Goal: Check status: Check status

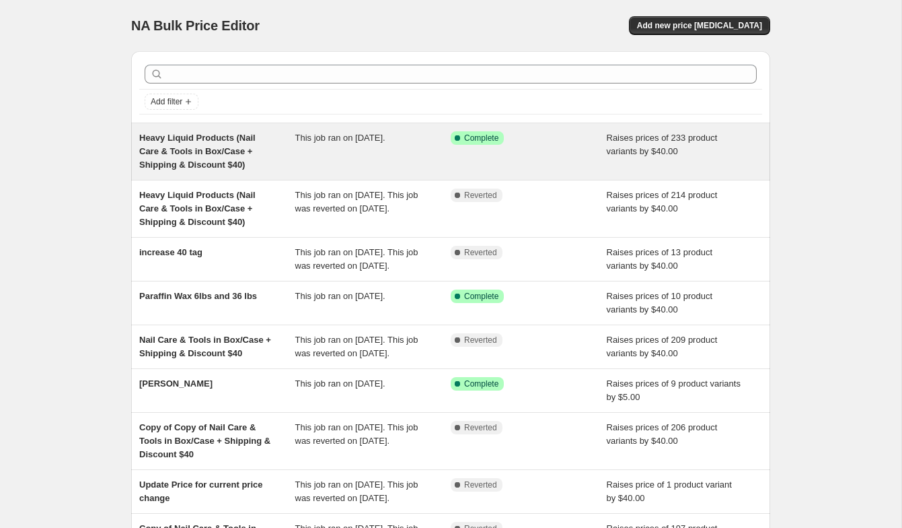
click at [213, 137] on span "Heavy Liquid Products (Nail Care & Tools in Box/Case + Shipping & Discount $40)" at bounding box center [197, 151] width 116 height 37
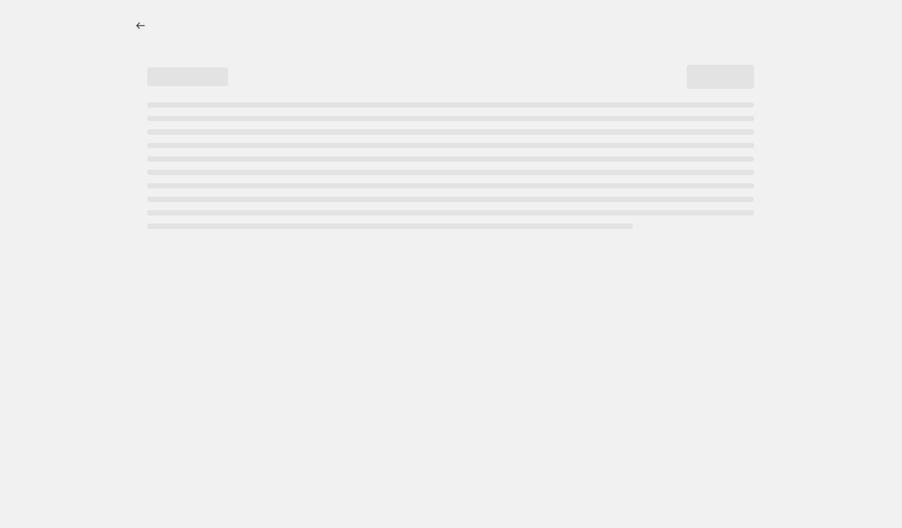
select select "by"
select select "tag"
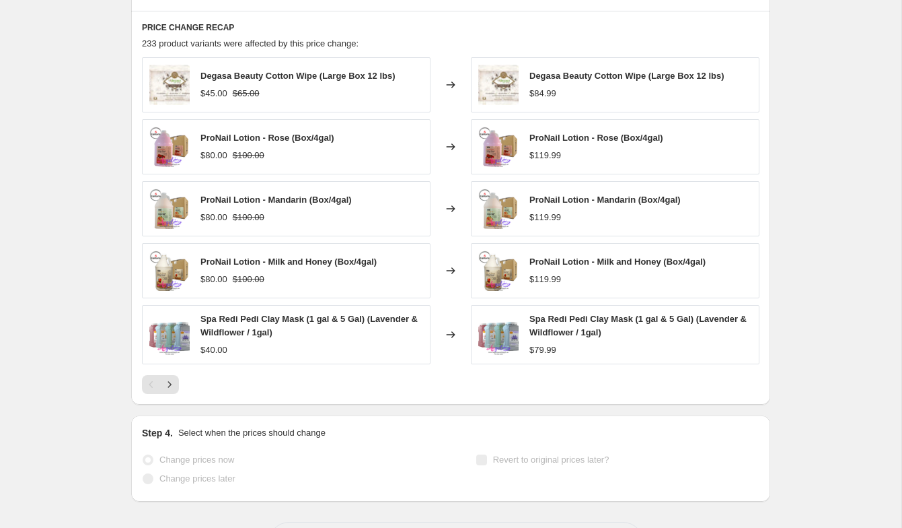
scroll to position [1106, 0]
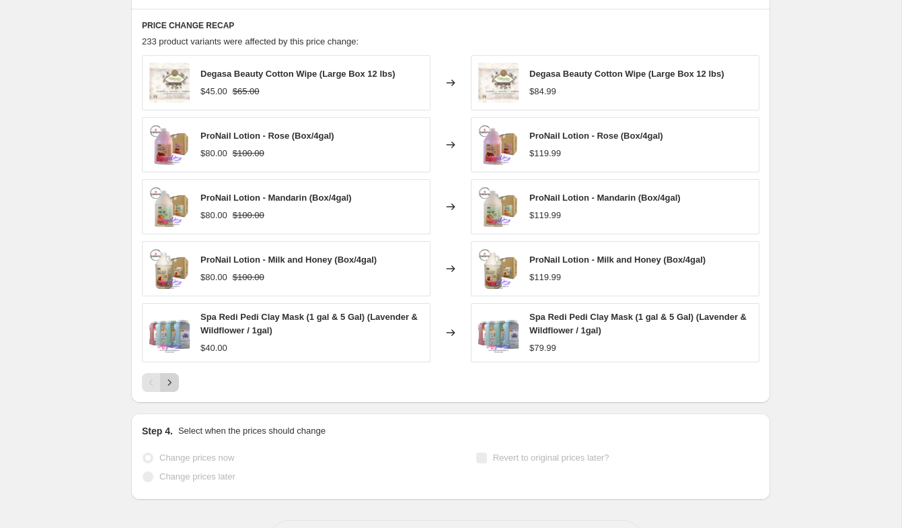
click at [169, 383] on icon "Next" at bounding box center [169, 381] width 13 height 13
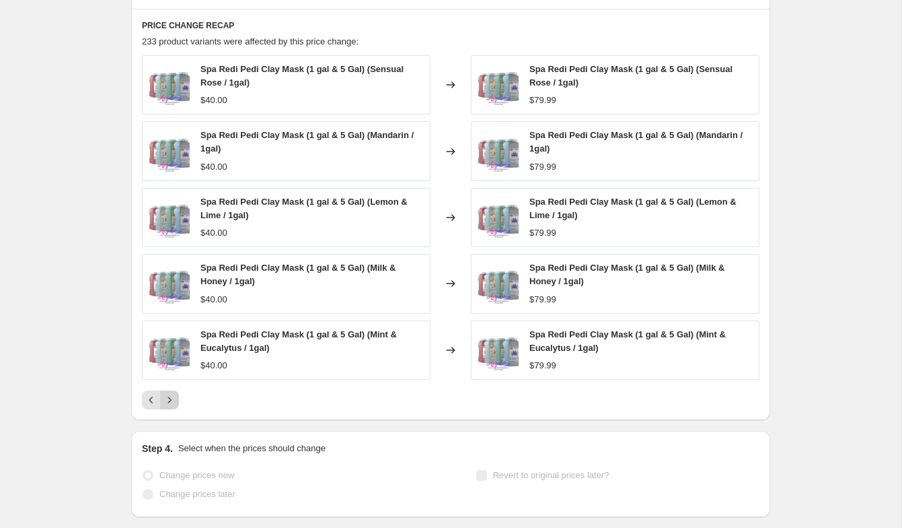
click at [167, 405] on icon "Next" at bounding box center [169, 399] width 13 height 13
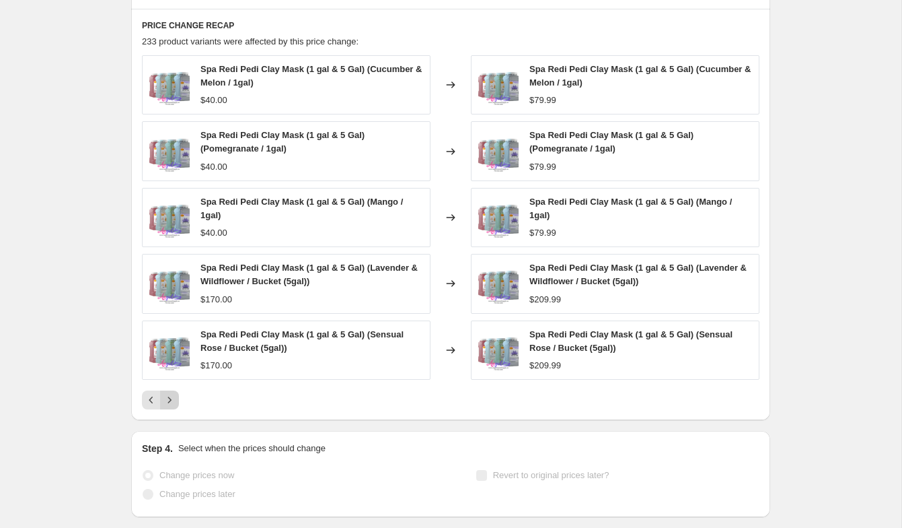
click at [176, 404] on icon "Next" at bounding box center [169, 399] width 13 height 13
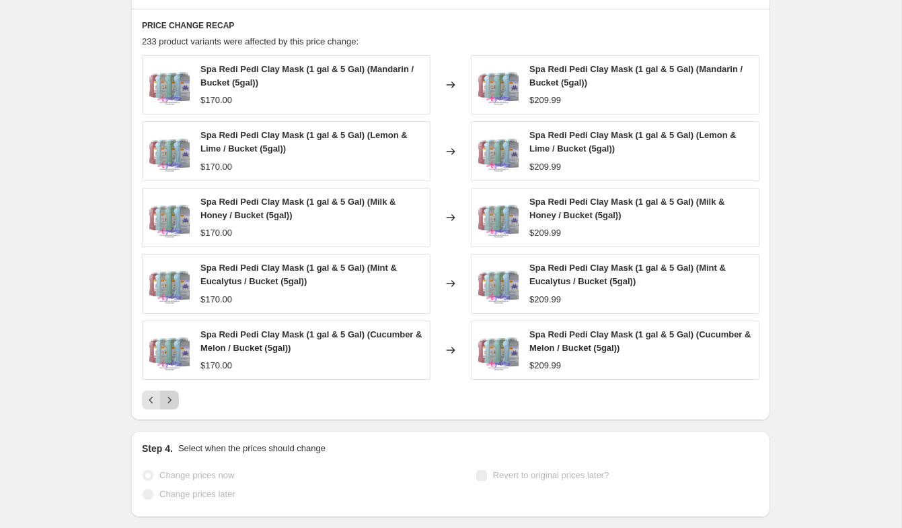
click at [171, 394] on icon "Next" at bounding box center [169, 399] width 13 height 13
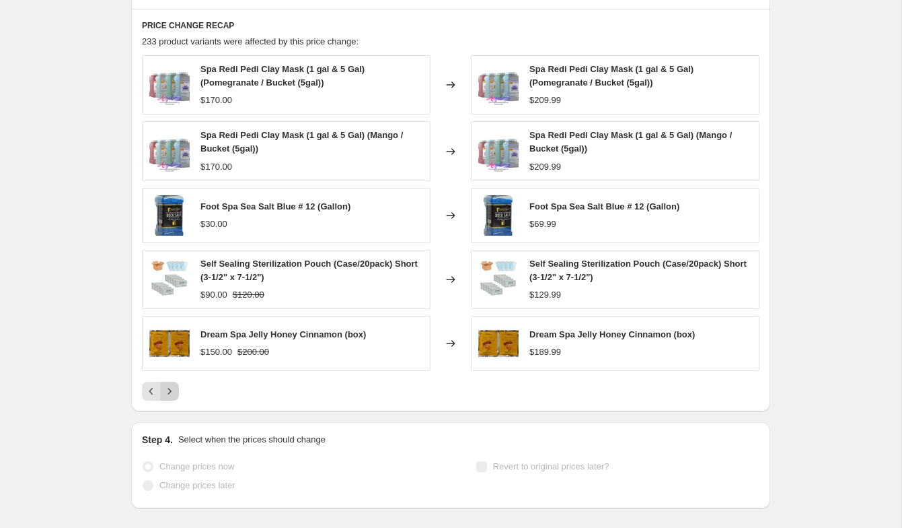
click at [172, 394] on icon "Next" at bounding box center [169, 390] width 13 height 13
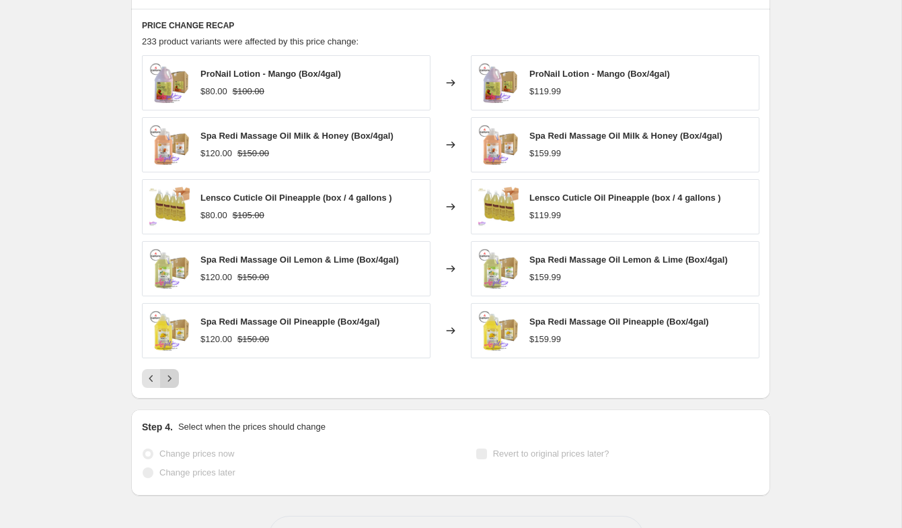
click at [172, 394] on div "PRICE CHANGE RECAP 233 product variants were affected by this price change: Pro…" at bounding box center [450, 204] width 639 height 390
click at [169, 382] on icon "Next" at bounding box center [169, 377] width 13 height 13
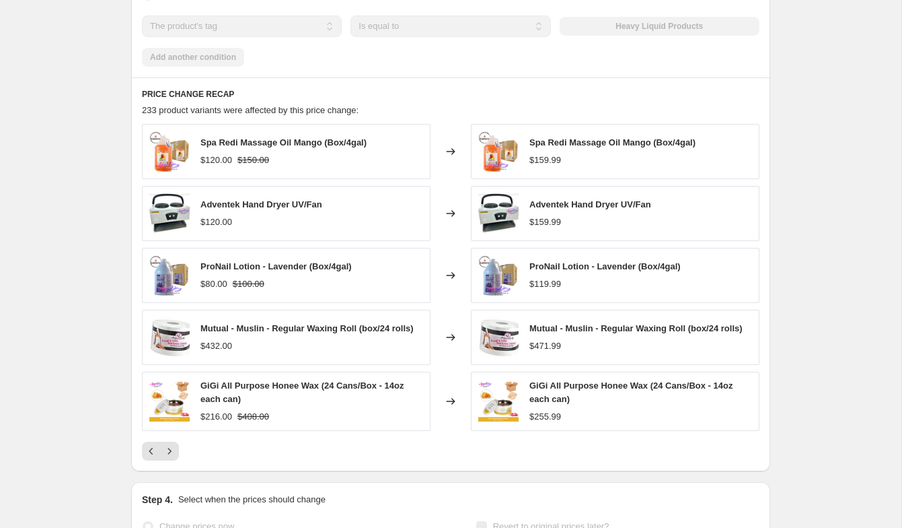
scroll to position [1039, 0]
click at [175, 452] on icon "Next" at bounding box center [169, 449] width 13 height 13
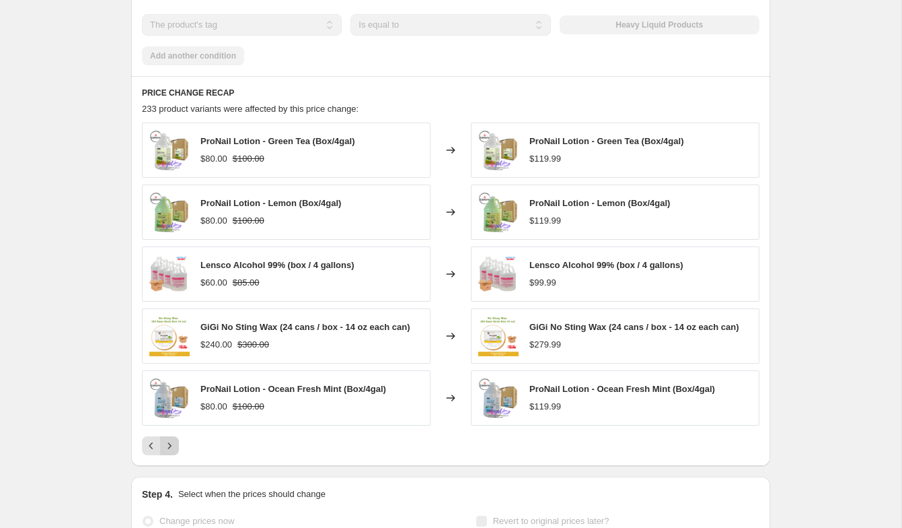
click at [176, 445] on icon "Next" at bounding box center [169, 445] width 13 height 13
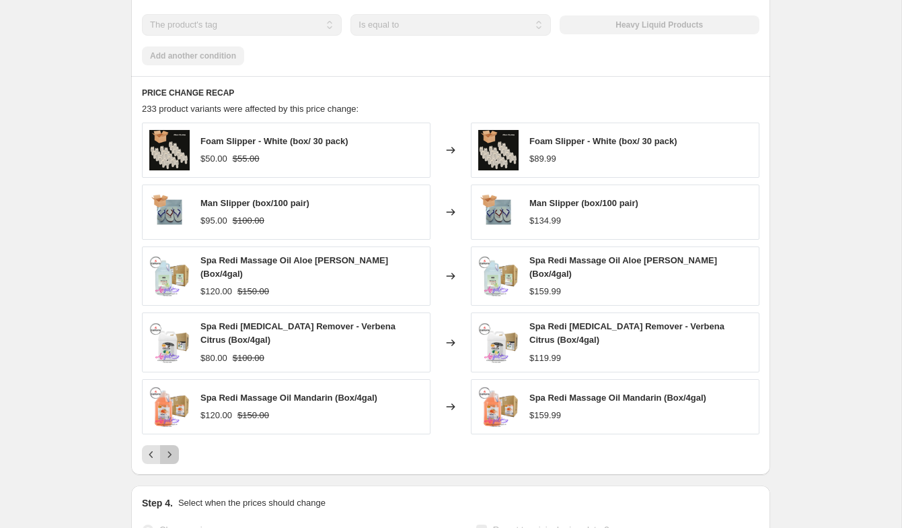
click at [176, 447] on icon "Next" at bounding box center [169, 453] width 13 height 13
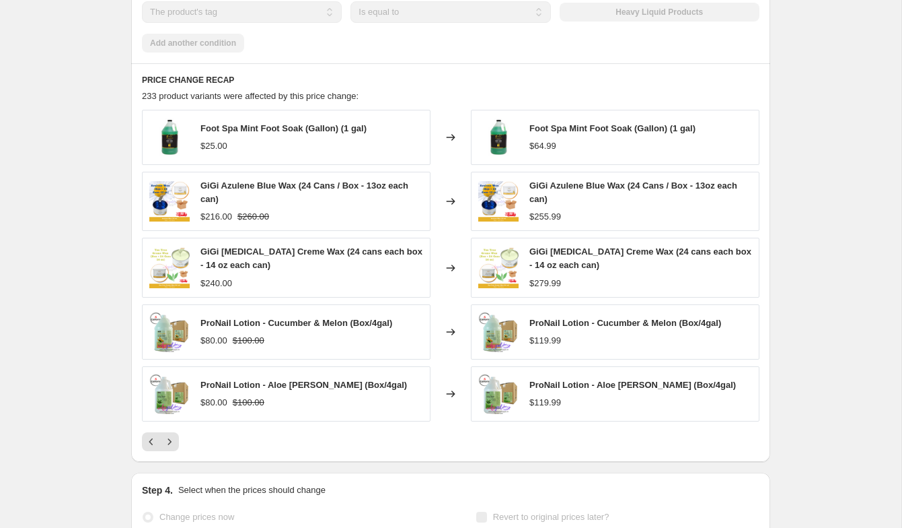
scroll to position [1052, 0]
click at [174, 444] on icon "Next" at bounding box center [169, 440] width 13 height 13
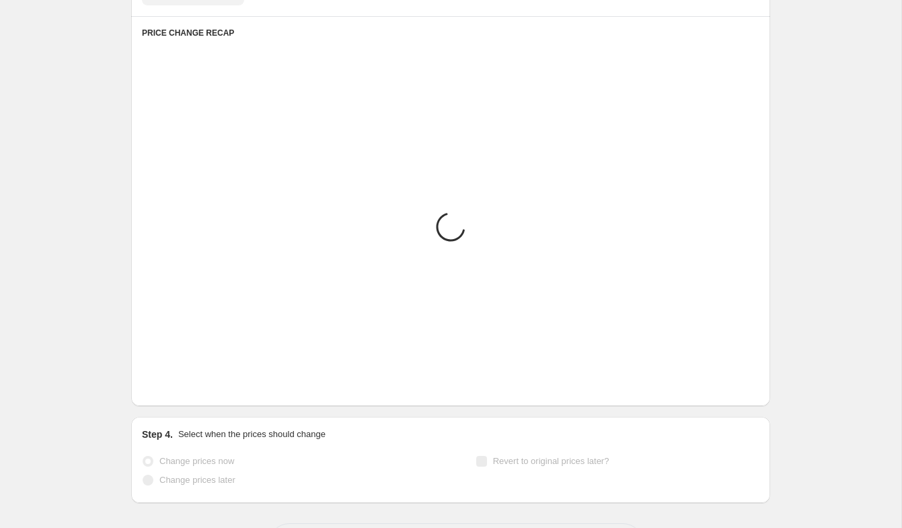
scroll to position [1099, 0]
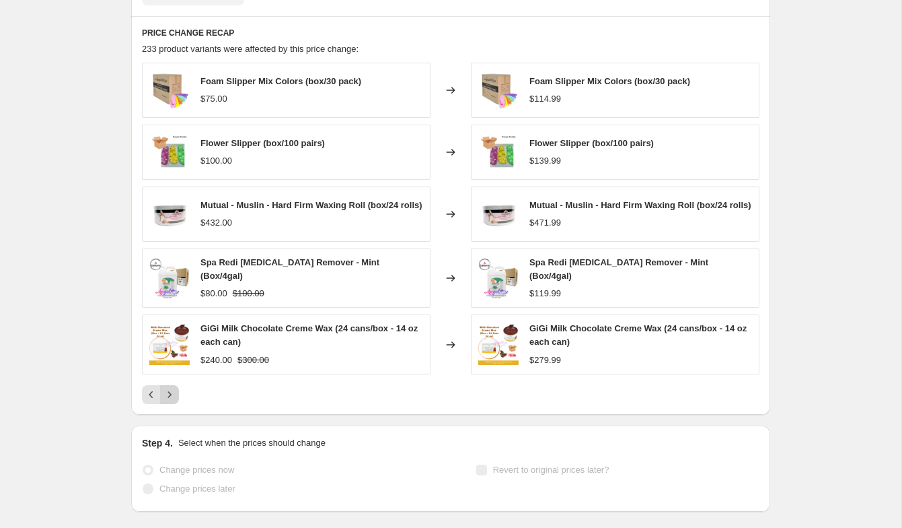
click at [172, 395] on icon "Next" at bounding box center [169, 394] width 13 height 13
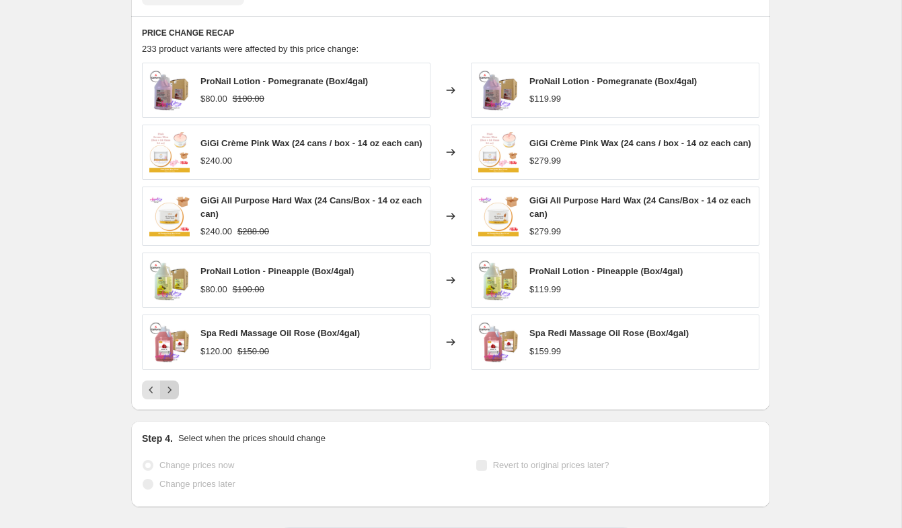
click at [174, 396] on icon "Next" at bounding box center [169, 389] width 13 height 13
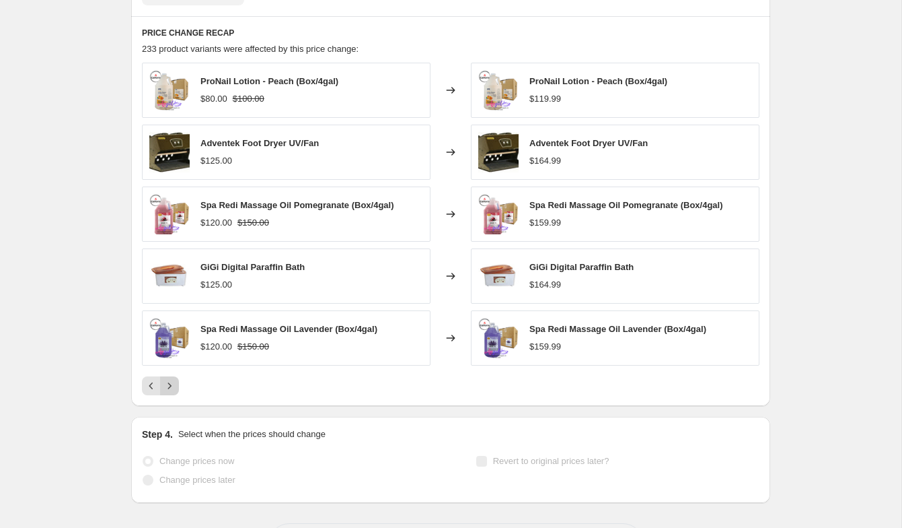
click at [173, 380] on icon "Next" at bounding box center [169, 385] width 13 height 13
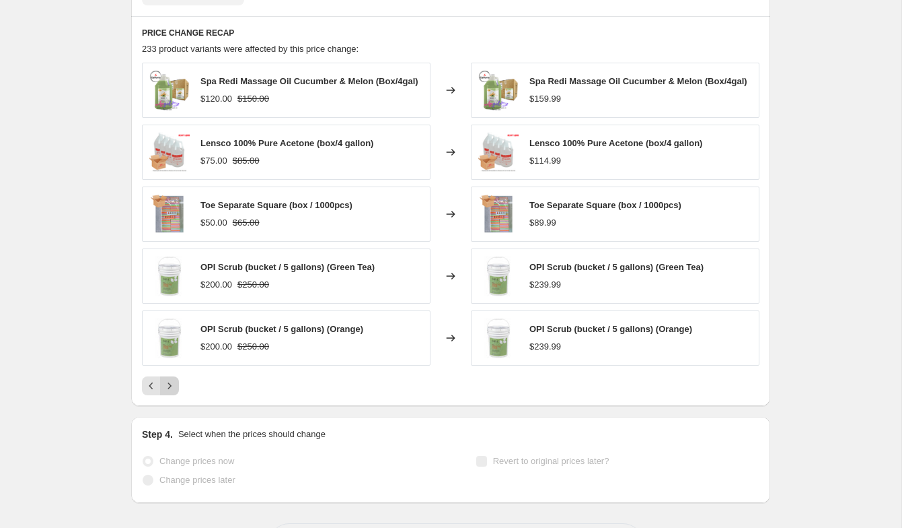
click at [173, 380] on icon "Next" at bounding box center [169, 385] width 13 height 13
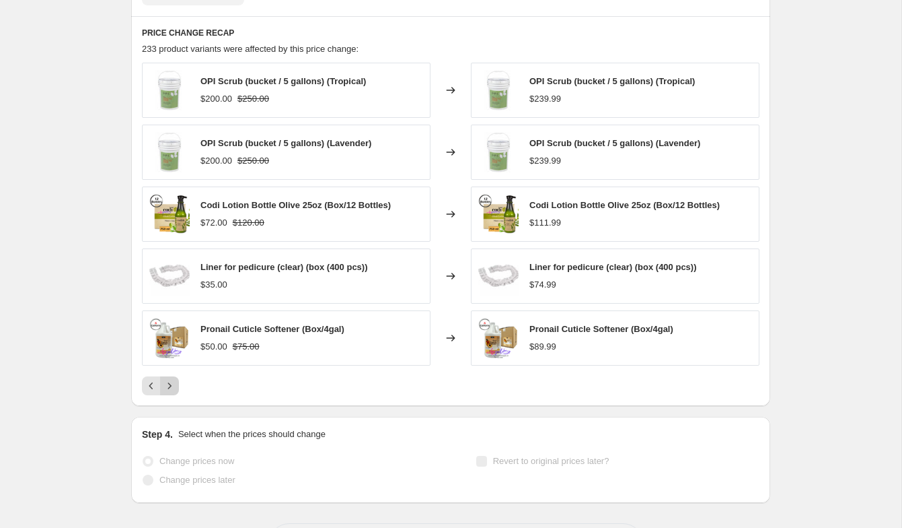
click at [172, 380] on icon "Next" at bounding box center [169, 385] width 13 height 13
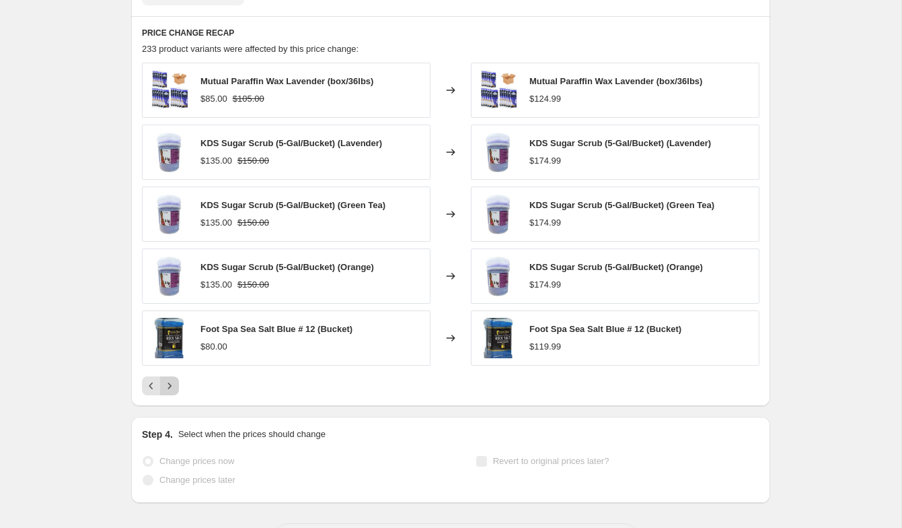
click at [172, 380] on icon "Next" at bounding box center [169, 385] width 13 height 13
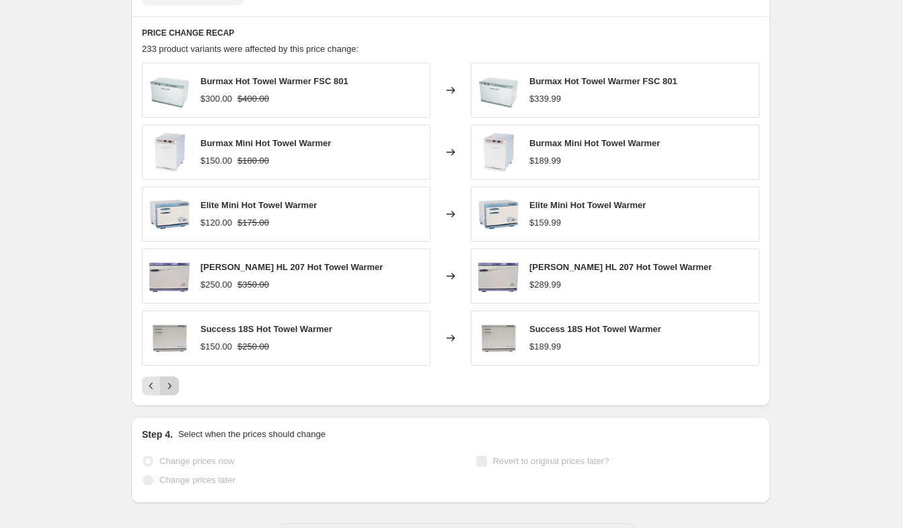
click at [172, 380] on icon "Next" at bounding box center [169, 385] width 13 height 13
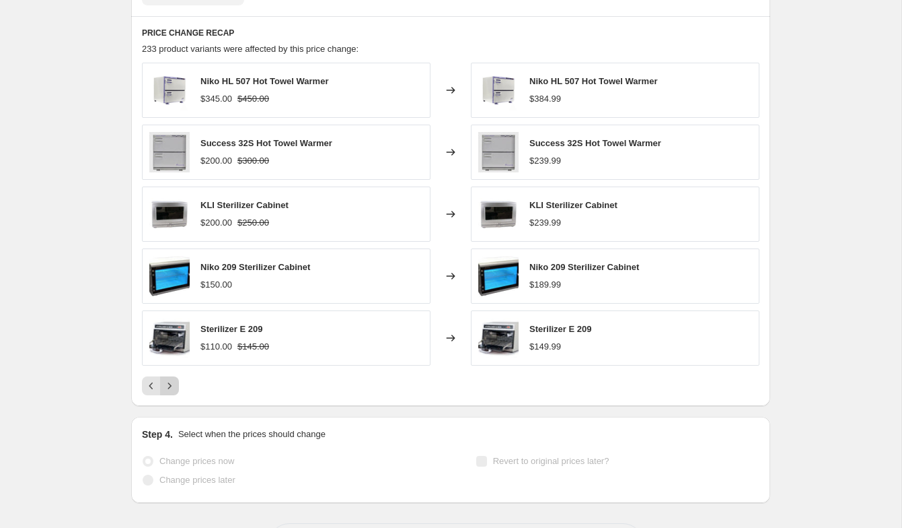
click at [172, 380] on icon "Next" at bounding box center [169, 385] width 13 height 13
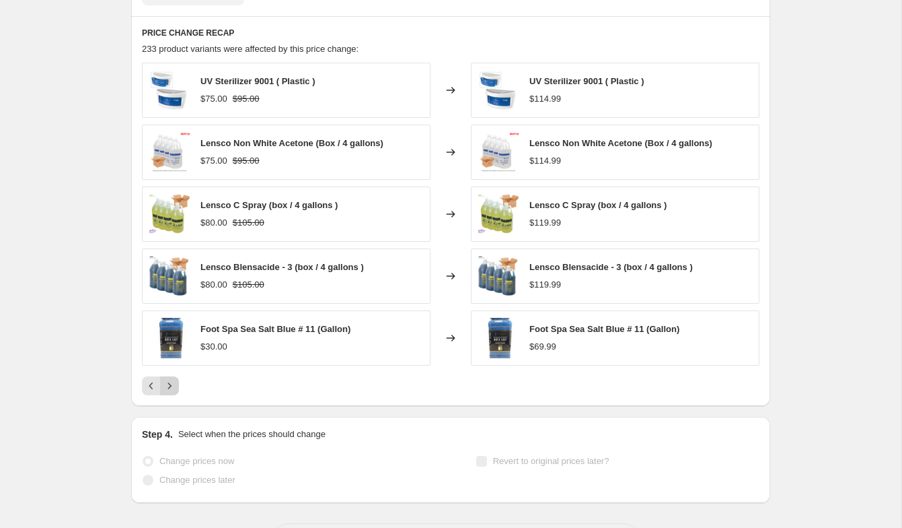
click at [172, 380] on icon "Next" at bounding box center [169, 385] width 13 height 13
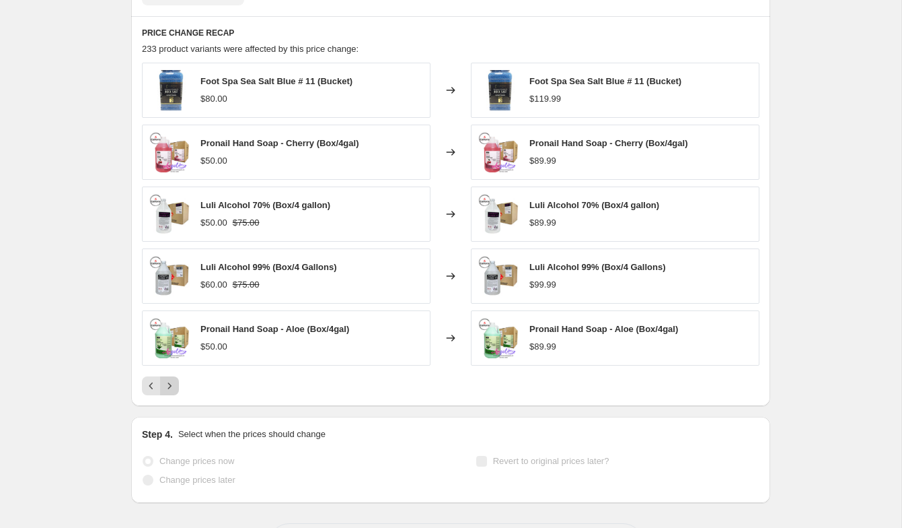
click at [172, 380] on icon "Next" at bounding box center [169, 385] width 13 height 13
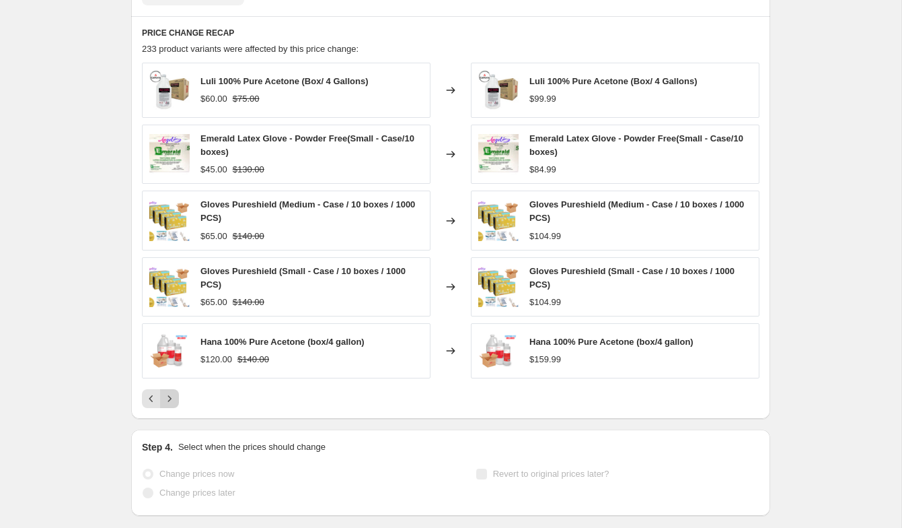
click at [166, 396] on icon "Next" at bounding box center [169, 398] width 13 height 13
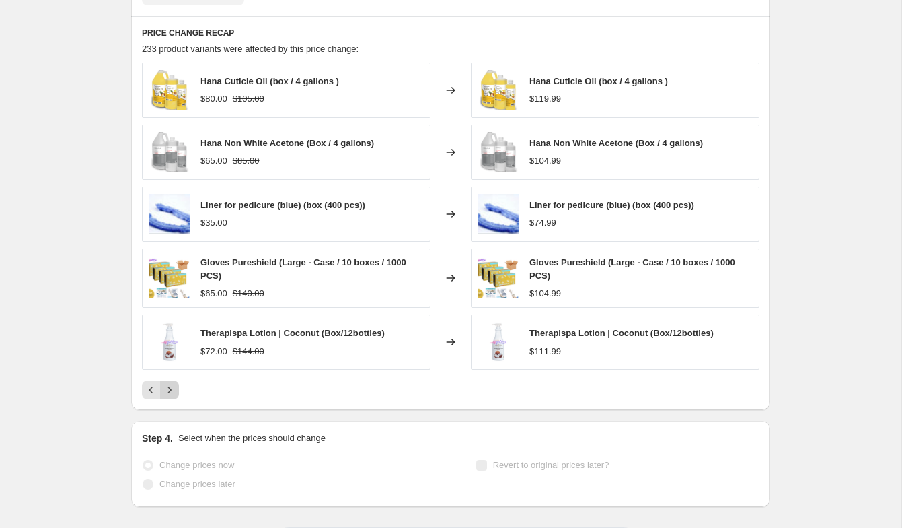
click at [170, 391] on icon "Next" at bounding box center [169, 390] width 3 height 6
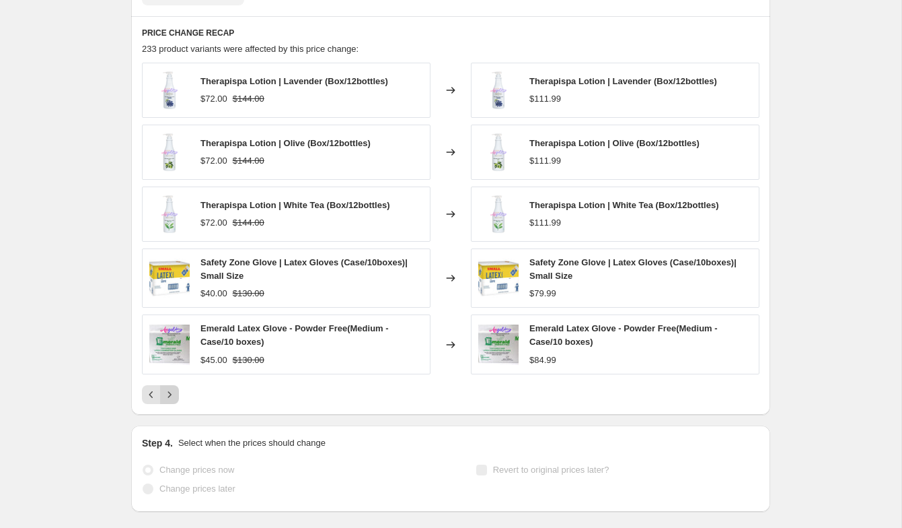
click at [170, 391] on icon "Next" at bounding box center [169, 394] width 13 height 13
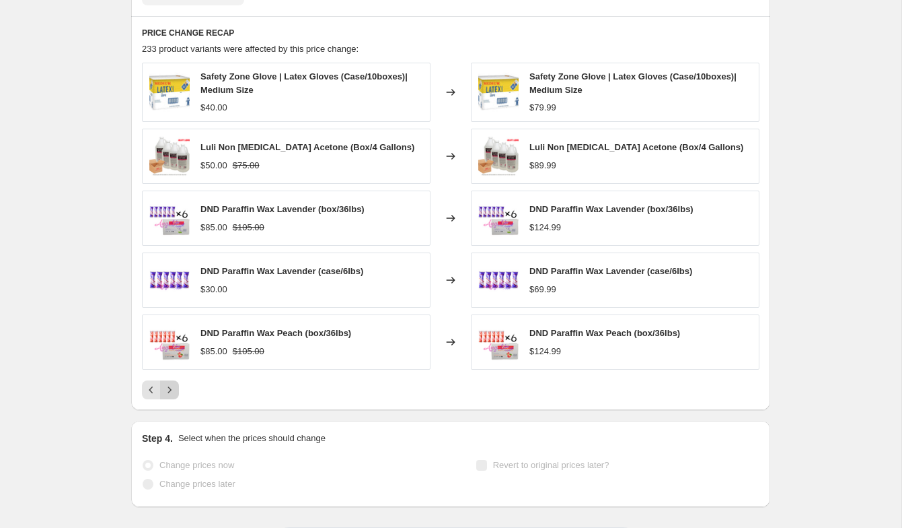
click at [170, 391] on icon "Next" at bounding box center [169, 390] width 3 height 6
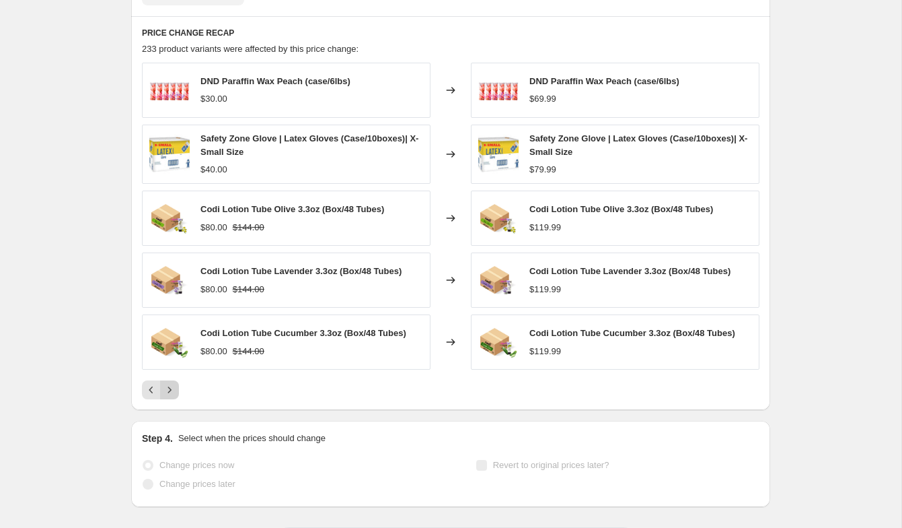
click at [170, 391] on icon "Next" at bounding box center [169, 390] width 3 height 6
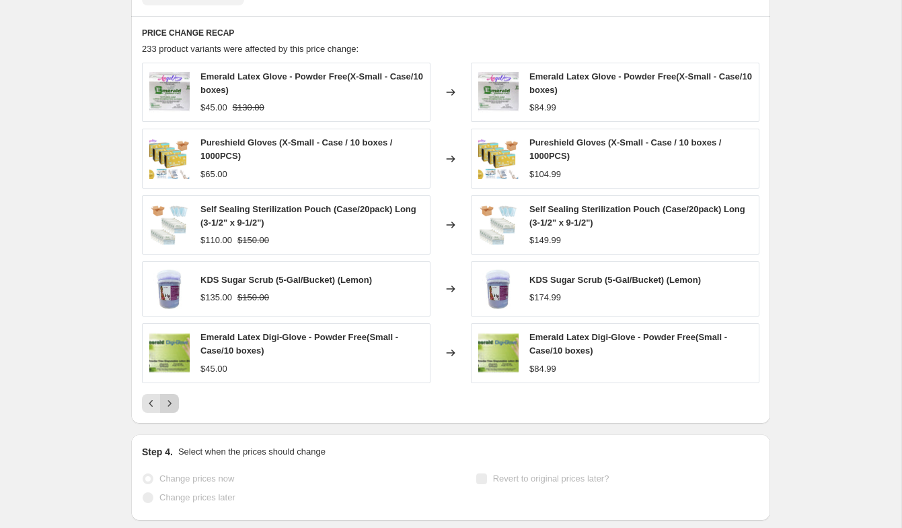
click at [170, 394] on button "Next" at bounding box center [169, 403] width 19 height 19
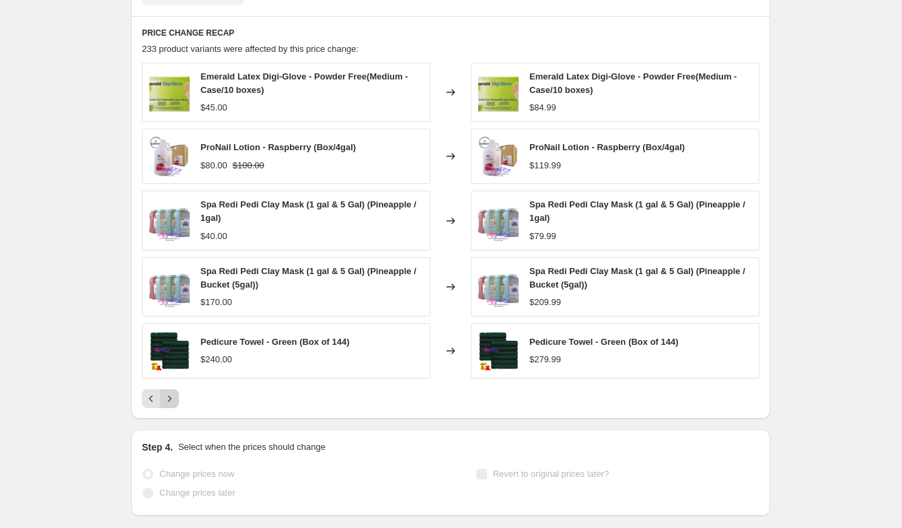
click at [170, 400] on icon "Next" at bounding box center [169, 398] width 3 height 6
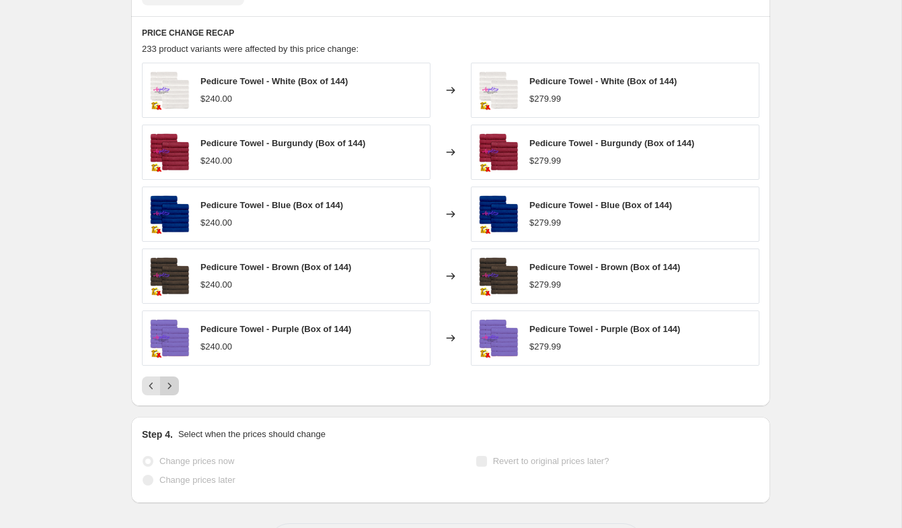
click at [170, 400] on div "PRICE CHANGE RECAP 233 product variants were affected by this price change: Ped…" at bounding box center [450, 211] width 639 height 390
click at [171, 392] on button "Next" at bounding box center [169, 385] width 19 height 19
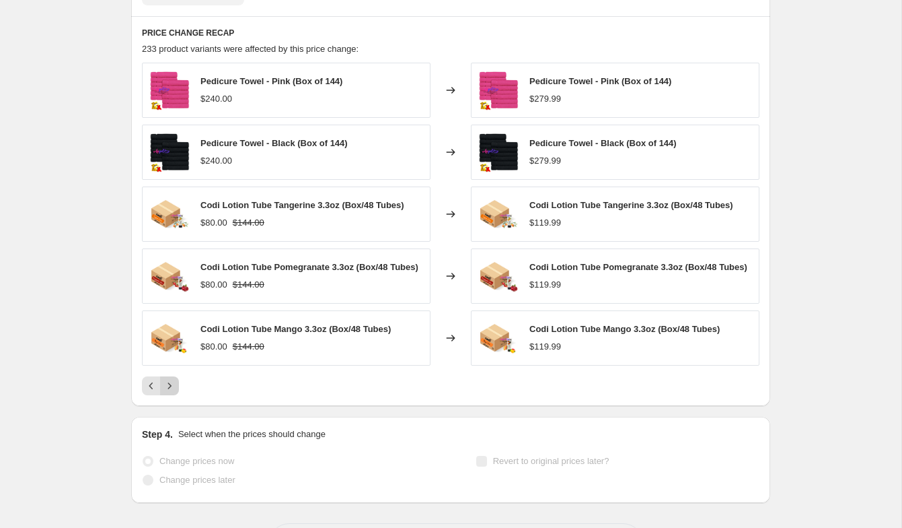
click at [172, 382] on button "Next" at bounding box center [169, 385] width 19 height 19
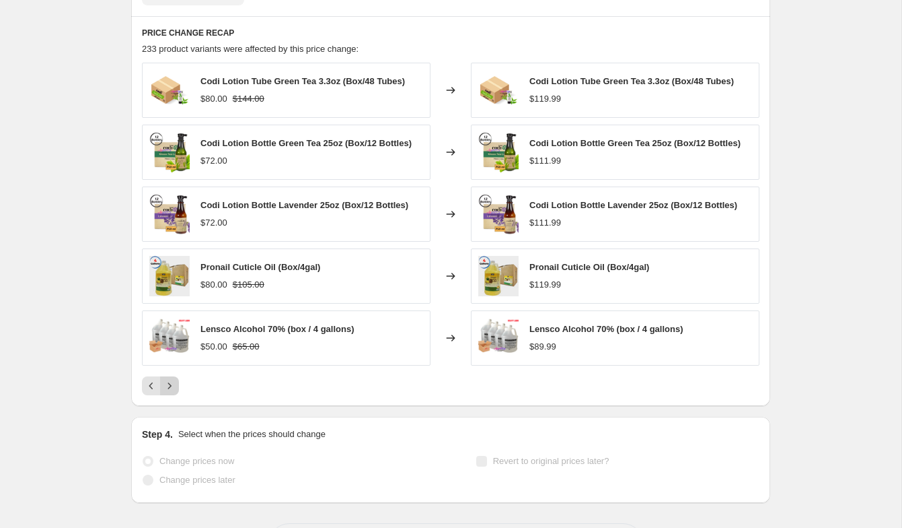
click at [172, 383] on icon "Next" at bounding box center [169, 385] width 13 height 13
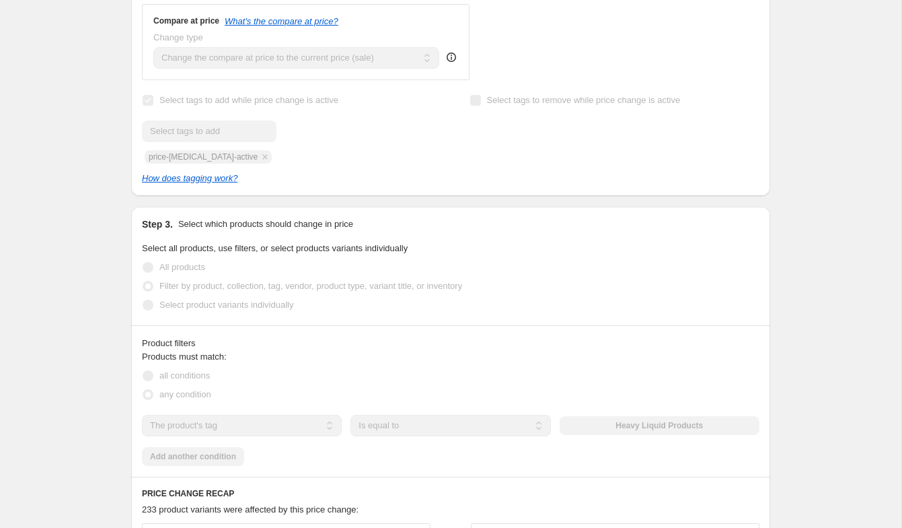
scroll to position [638, 0]
